Goal: Task Accomplishment & Management: Manage account settings

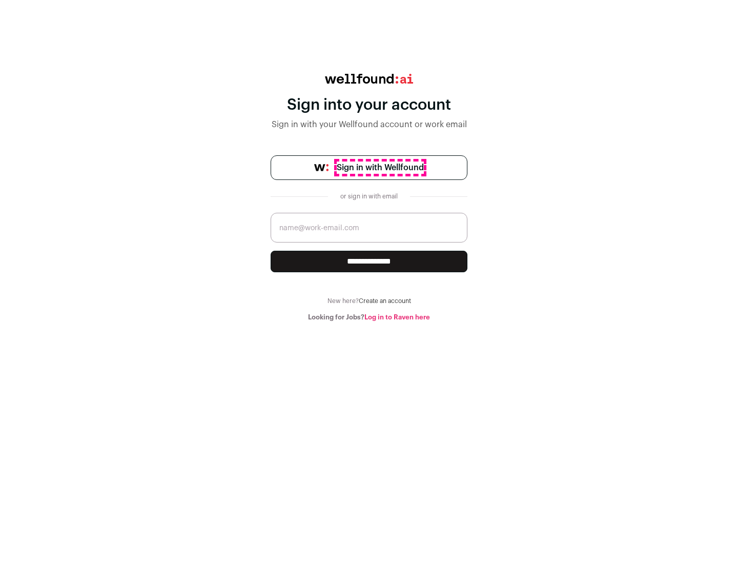
click at [380, 168] on span "Sign in with Wellfound" at bounding box center [380, 167] width 87 height 12
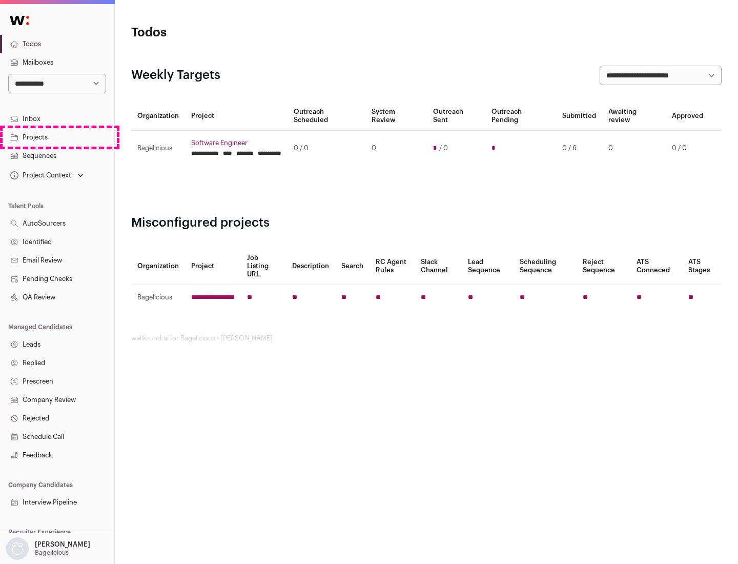
click at [57, 137] on link "Projects" at bounding box center [57, 137] width 114 height 18
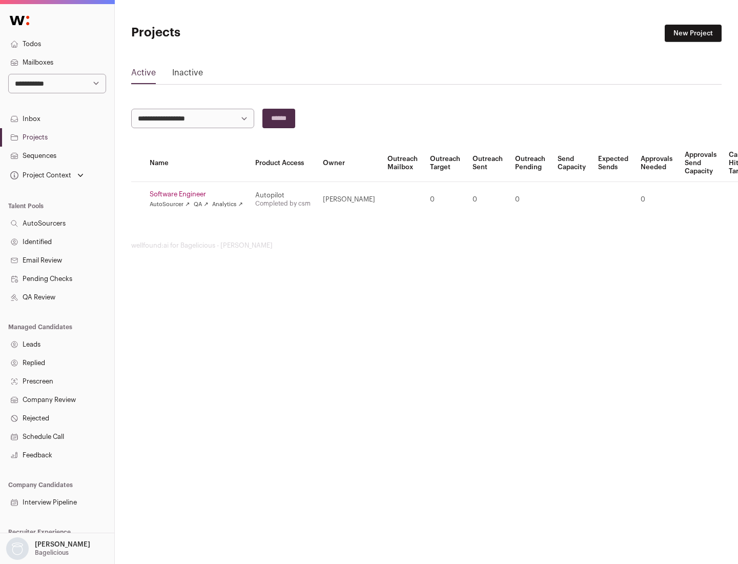
click at [199, 194] on link "Software Engineer" at bounding box center [196, 194] width 93 height 8
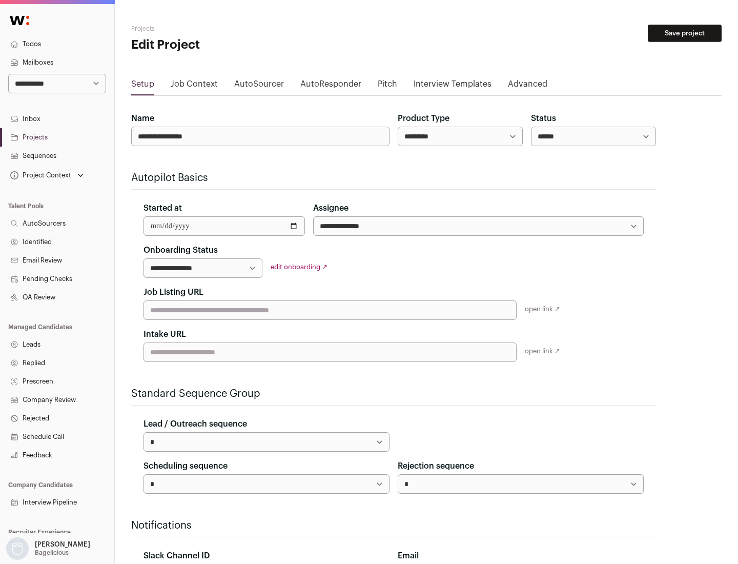
click at [685, 33] on button "Save project" at bounding box center [685, 33] width 74 height 17
